Goal: Find specific page/section: Find specific page/section

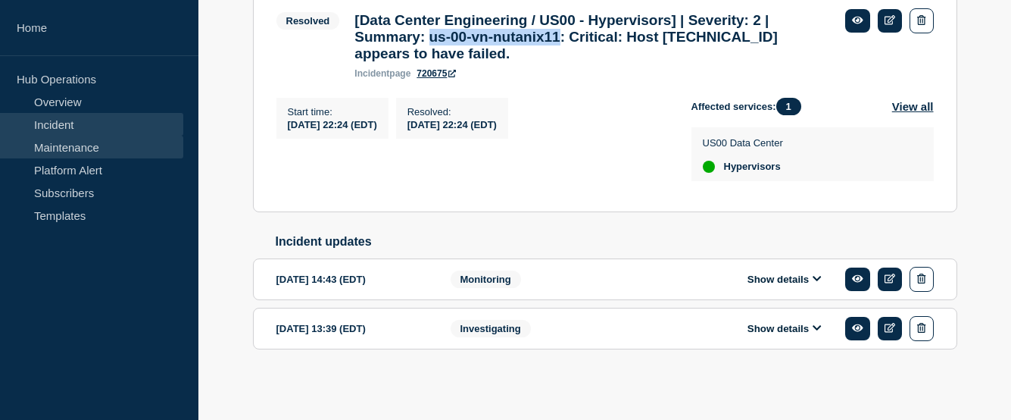
click at [102, 143] on link "Maintenance" at bounding box center [91, 147] width 183 height 23
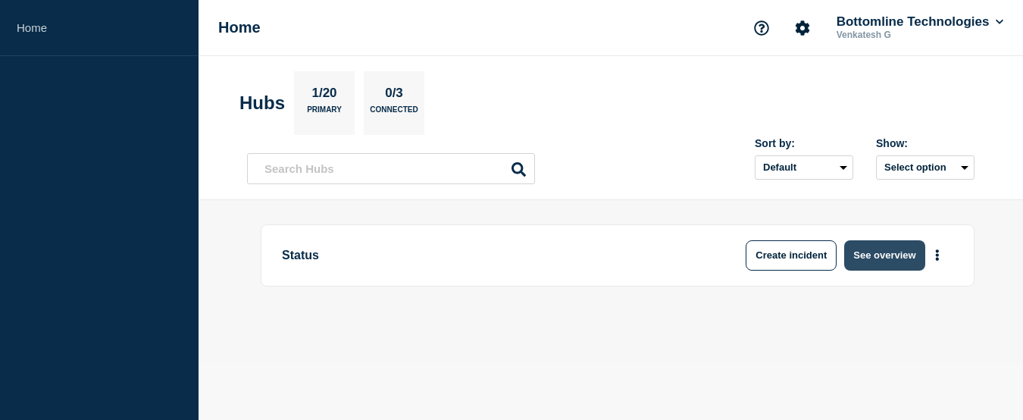
click at [880, 260] on button "See overview" at bounding box center [884, 255] width 80 height 30
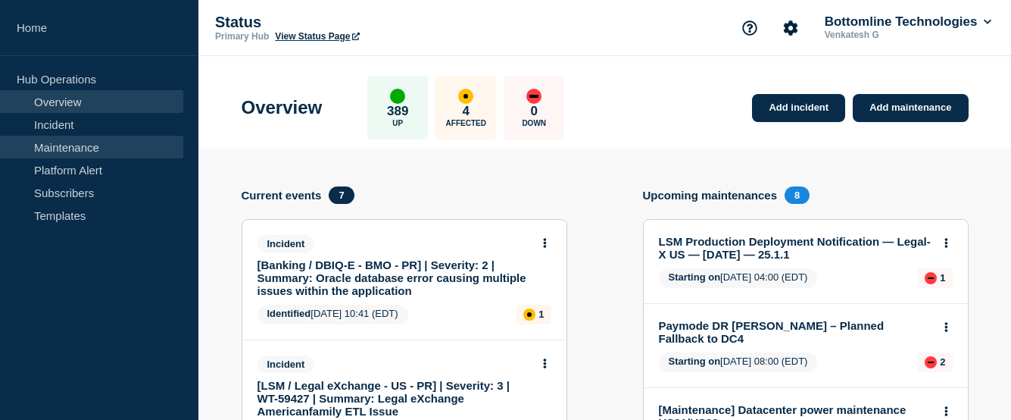
click at [75, 150] on link "Maintenance" at bounding box center [91, 147] width 183 height 23
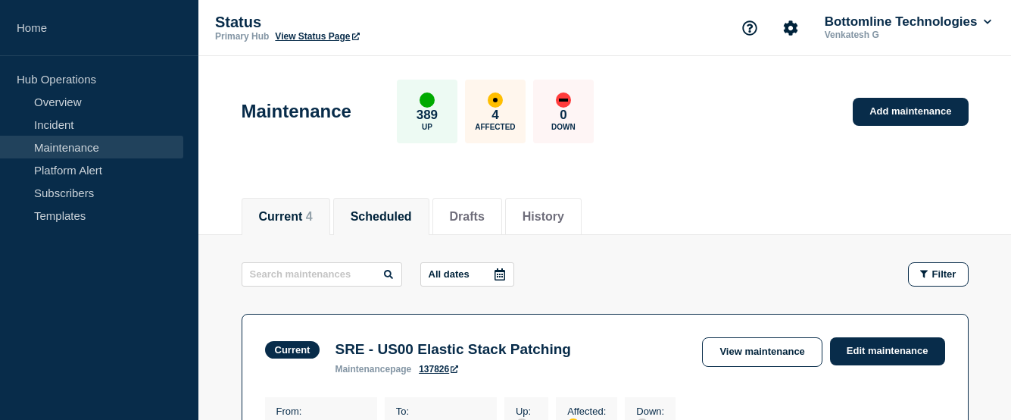
click at [401, 217] on button "Scheduled" at bounding box center [381, 217] width 61 height 14
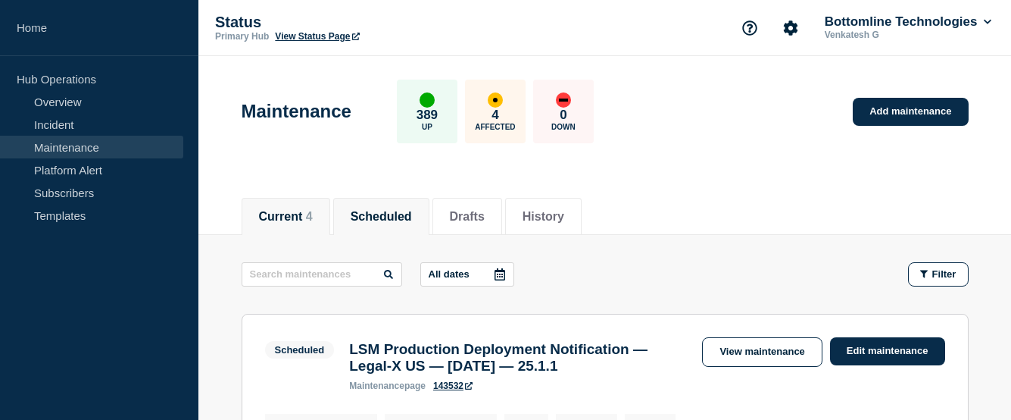
click at [267, 220] on button "Current 4" at bounding box center [286, 217] width 54 height 14
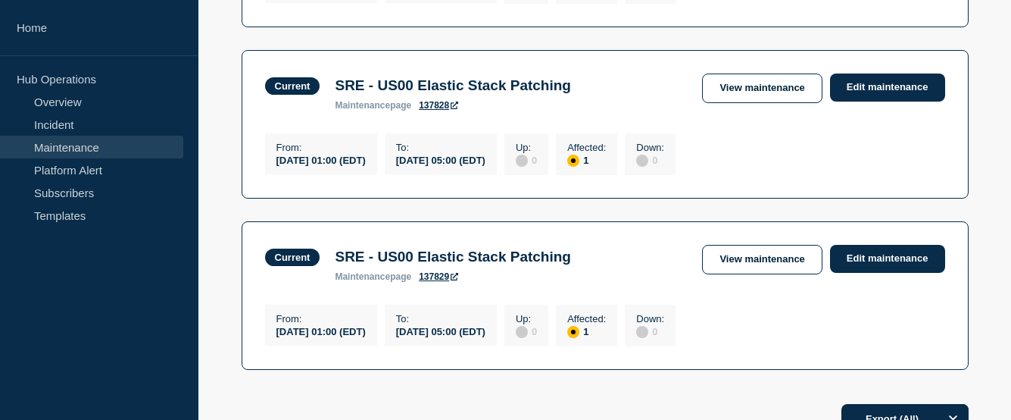
scroll to position [780, 0]
